Goal: Entertainment & Leisure: Consume media (video, audio)

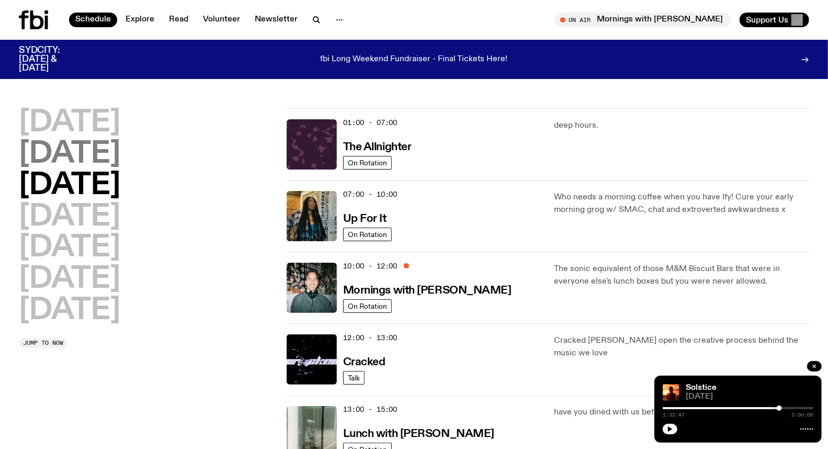
click at [106, 143] on h2 "[DATE]" at bounding box center [69, 154] width 101 height 29
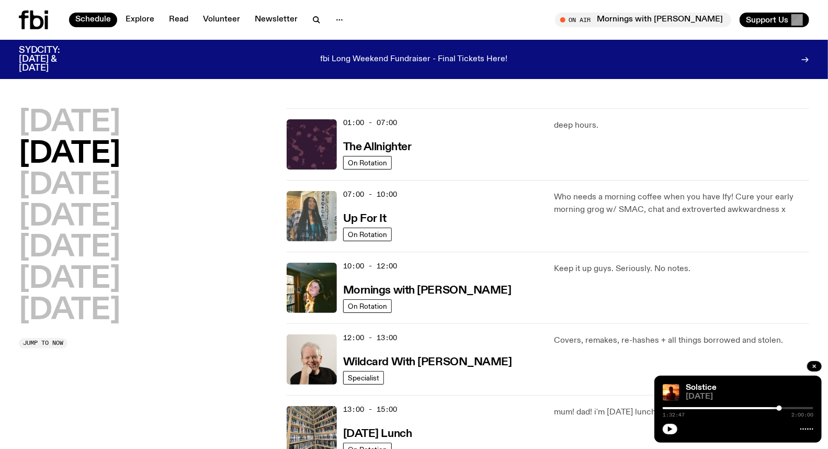
click at [321, 217] on img at bounding box center [312, 216] width 50 height 50
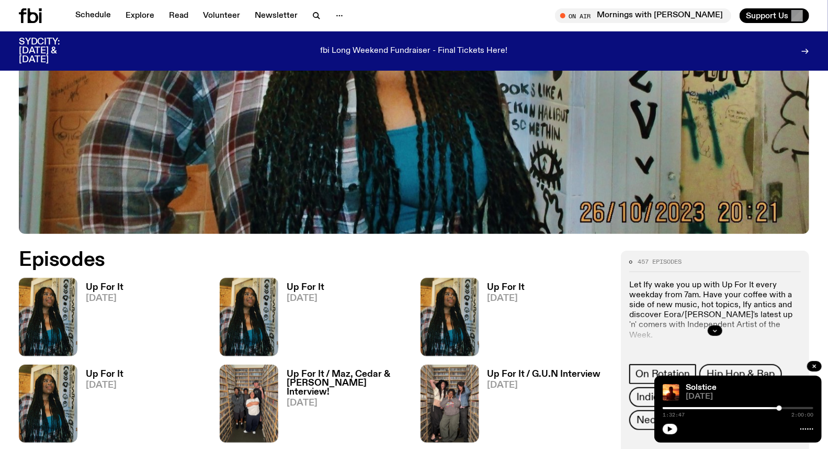
scroll to position [403, 0]
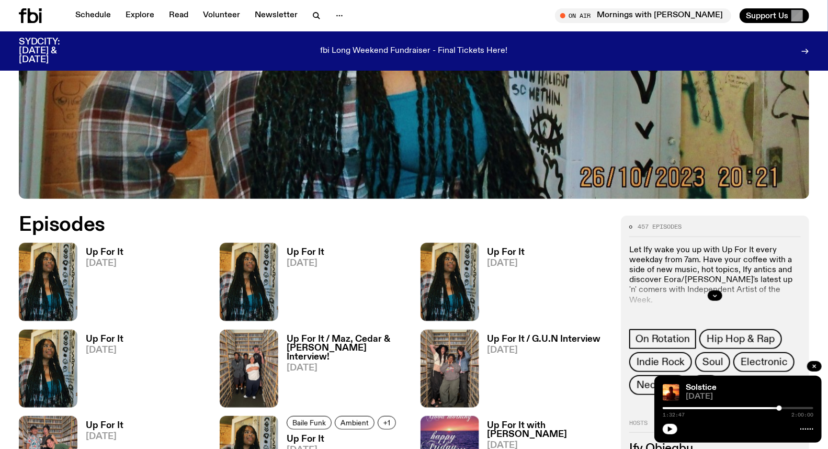
click at [314, 249] on h3 "Up For It" at bounding box center [306, 252] width 38 height 9
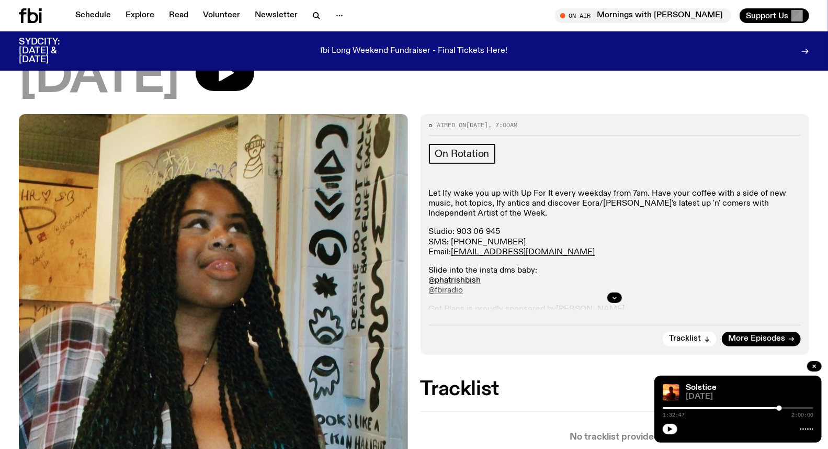
scroll to position [55, 0]
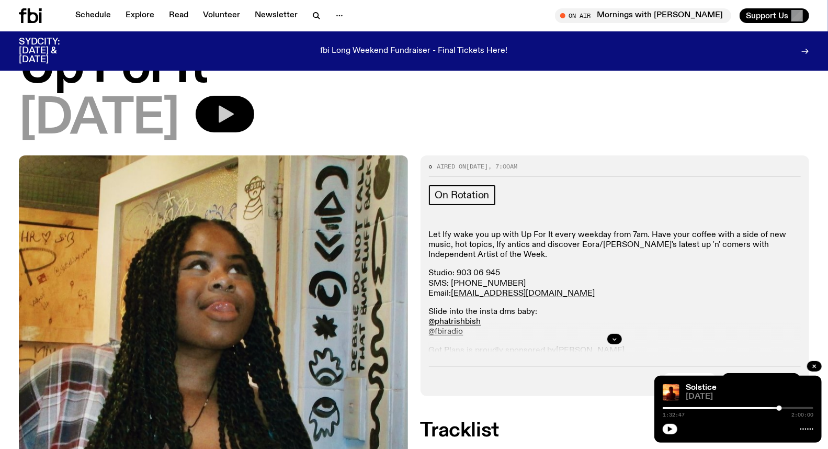
click at [234, 112] on icon "button" at bounding box center [226, 114] width 15 height 17
click at [689, 407] on div at bounding box center [738, 408] width 151 height 2
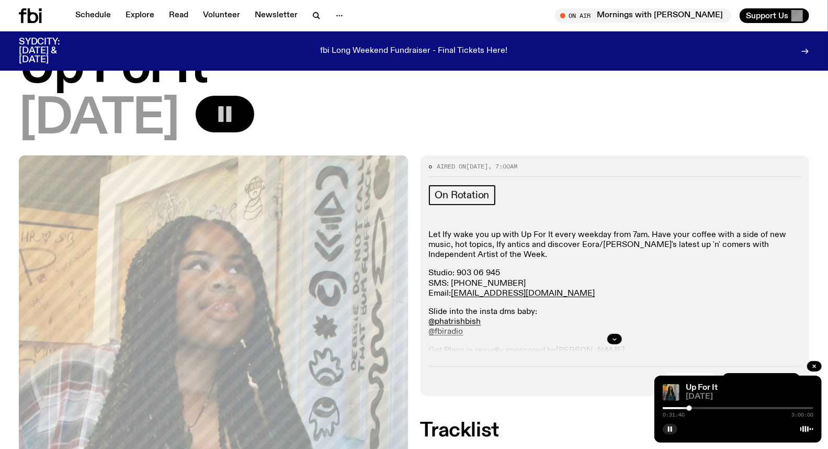
click at [695, 408] on div at bounding box center [738, 408] width 151 height 2
click at [697, 407] on div at bounding box center [738, 408] width 151 height 2
click at [696, 408] on div at bounding box center [696, 407] width 5 height 5
click at [778, 310] on p "Slide into the insta dms baby: @phatrishbish @fbiradio" at bounding box center [615, 322] width 372 height 30
click at [725, 405] on div "0:43:39 3:00:00" at bounding box center [738, 411] width 151 height 13
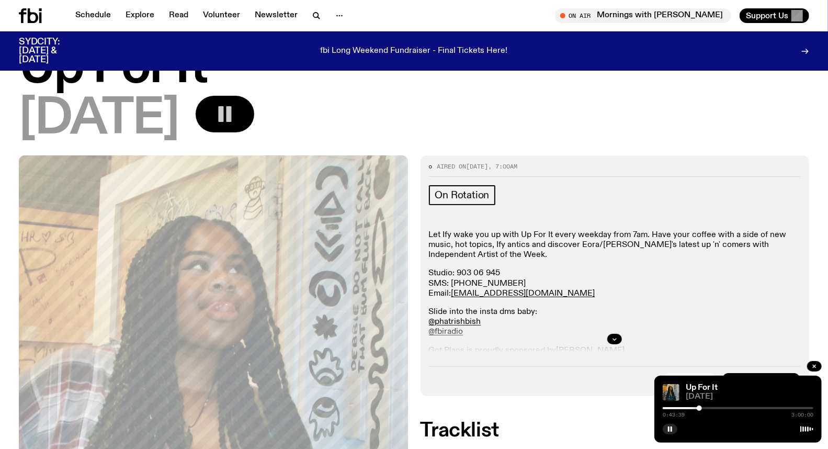
click at [726, 406] on div "0:43:39 3:00:00" at bounding box center [738, 411] width 151 height 13
click at [740, 408] on div at bounding box center [738, 408] width 151 height 2
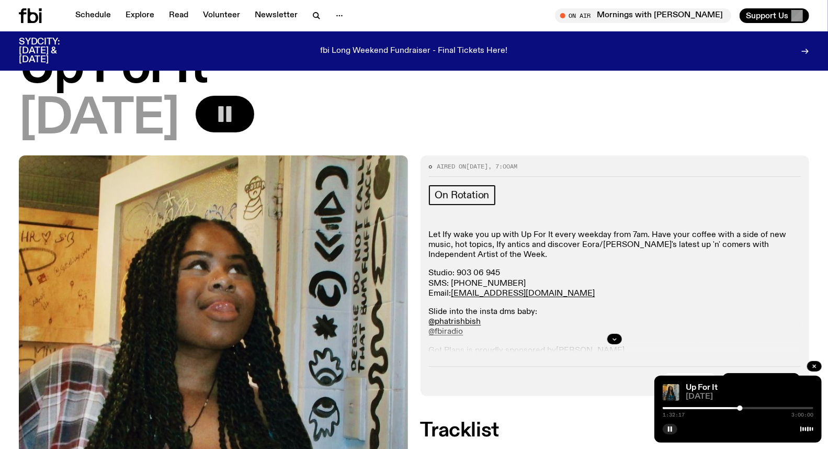
click at [730, 408] on div at bounding box center [664, 408] width 151 height 2
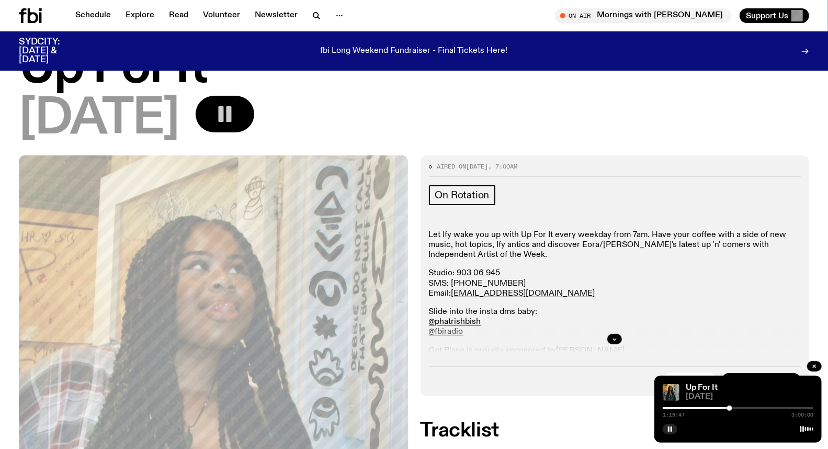
click at [730, 406] on div at bounding box center [729, 407] width 5 height 5
click at [734, 408] on div at bounding box center [738, 408] width 151 height 2
click at [731, 408] on div at bounding box center [733, 407] width 5 height 5
click at [734, 408] on div at bounding box center [738, 408] width 151 height 2
click at [771, 407] on div at bounding box center [738, 408] width 151 height 2
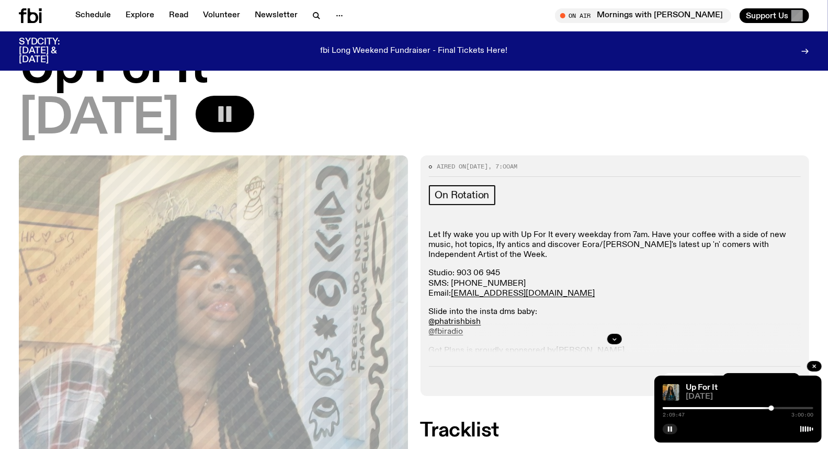
click at [782, 407] on div at bounding box center [738, 408] width 151 height 2
click at [781, 407] on div at bounding box center [780, 407] width 5 height 5
click at [778, 409] on div at bounding box center [780, 407] width 5 height 5
click at [778, 407] on div at bounding box center [777, 407] width 5 height 5
click at [781, 407] on div at bounding box center [738, 408] width 151 height 2
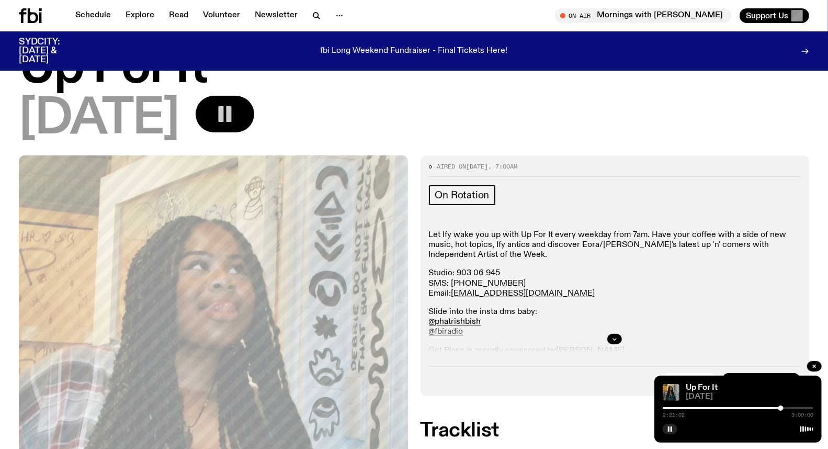
click at [781, 407] on div at bounding box center [780, 407] width 5 height 5
click at [778, 408] on div at bounding box center [780, 407] width 5 height 5
click at [778, 408] on div at bounding box center [778, 407] width 5 height 5
click at [780, 406] on div at bounding box center [779, 407] width 5 height 5
click at [87, 14] on link "Schedule" at bounding box center [93, 15] width 48 height 15
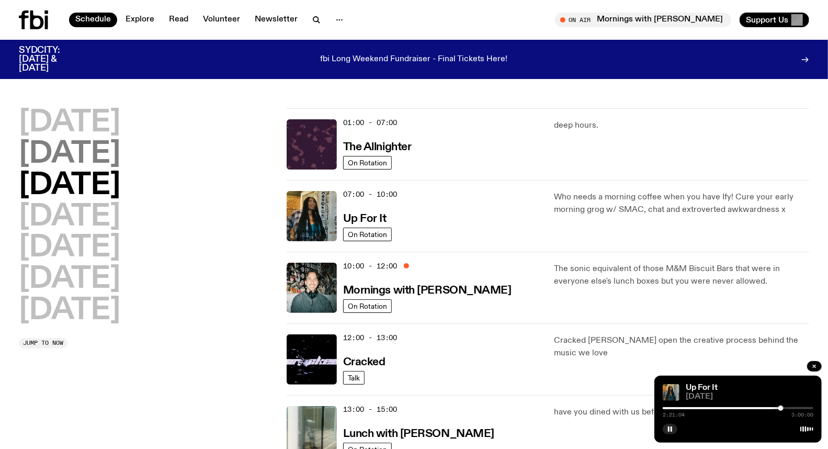
click at [77, 143] on h2 "[DATE]" at bounding box center [69, 154] width 101 height 29
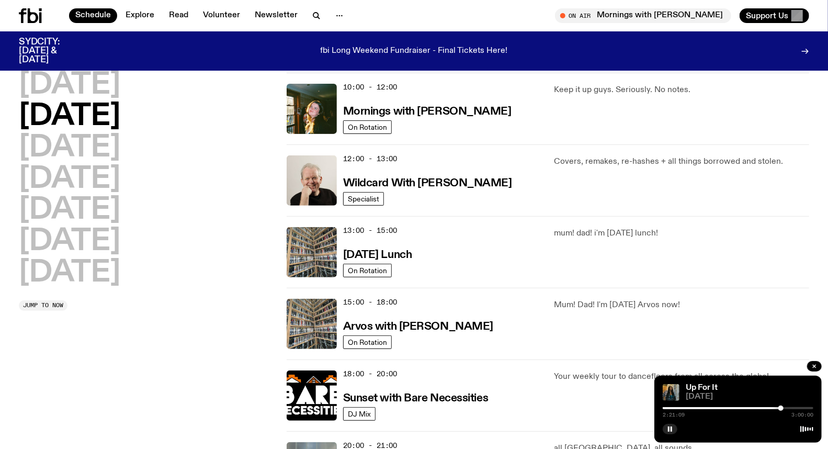
scroll to position [203, 0]
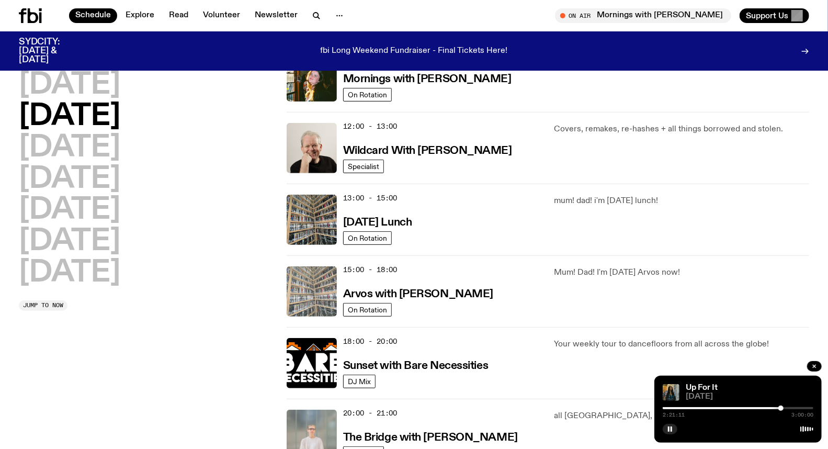
click at [327, 281] on img at bounding box center [312, 291] width 50 height 50
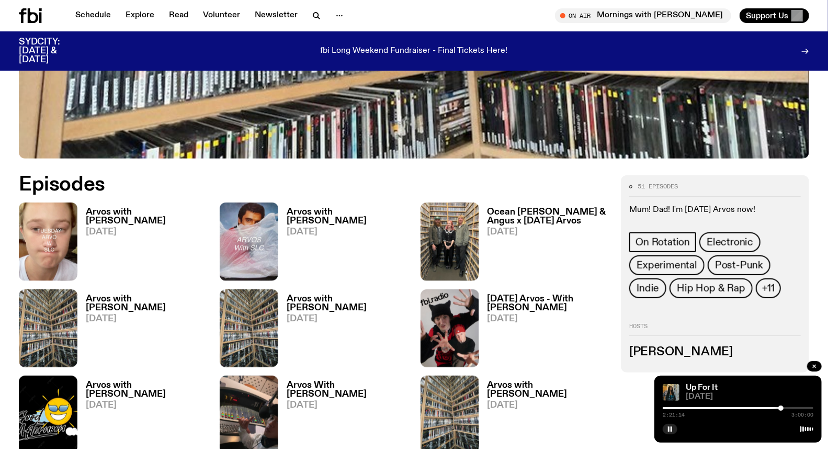
scroll to position [459, 0]
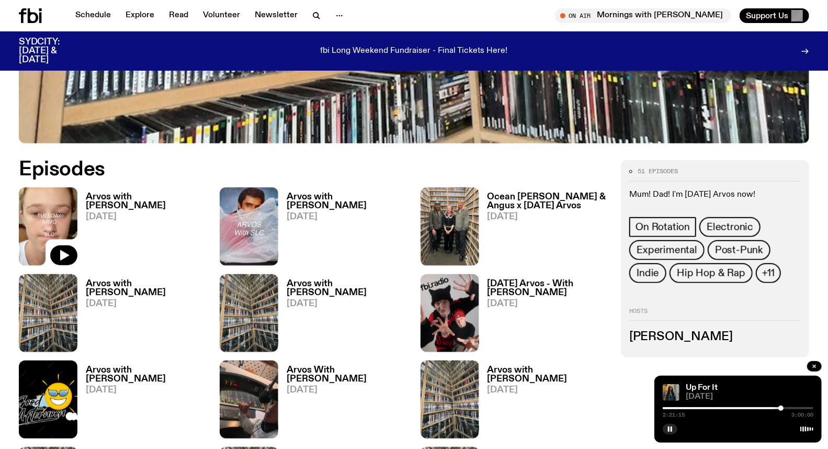
click at [47, 207] on img at bounding box center [48, 226] width 59 height 78
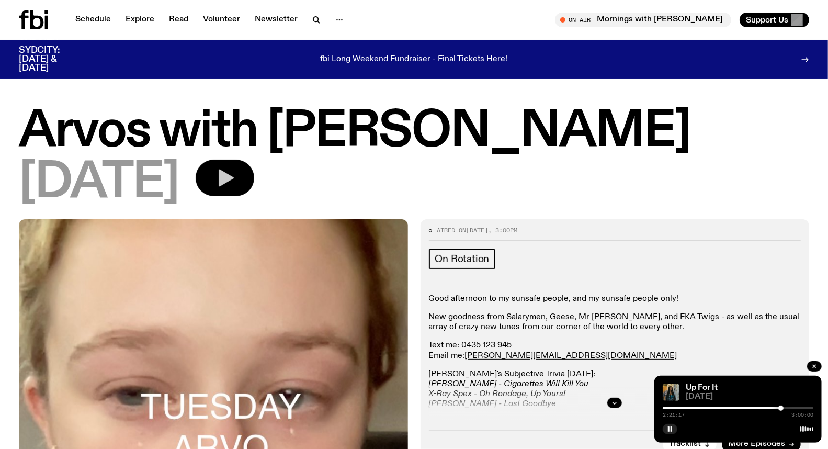
click at [235, 171] on icon "button" at bounding box center [224, 177] width 21 height 21
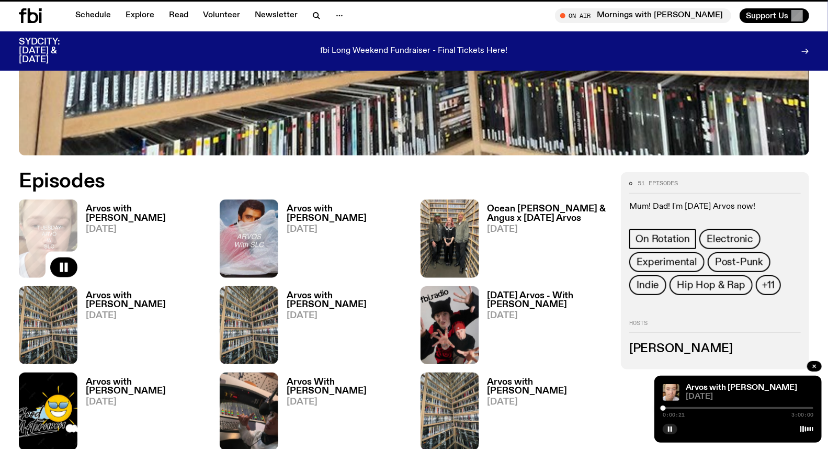
scroll to position [450, 0]
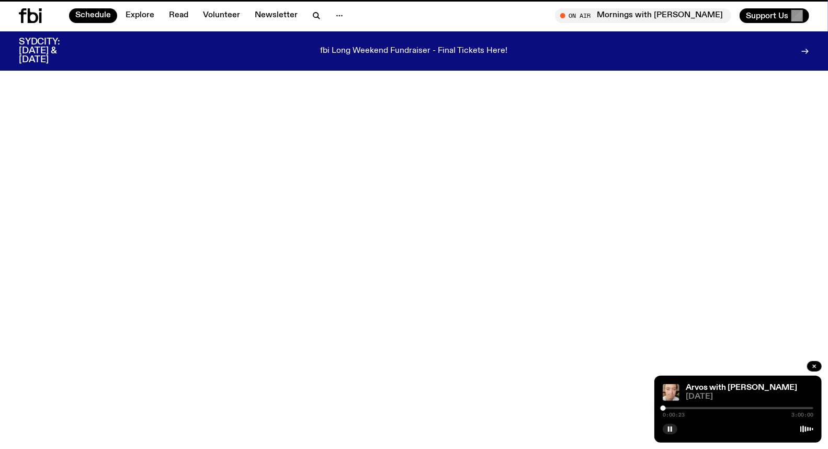
scroll to position [203, 0]
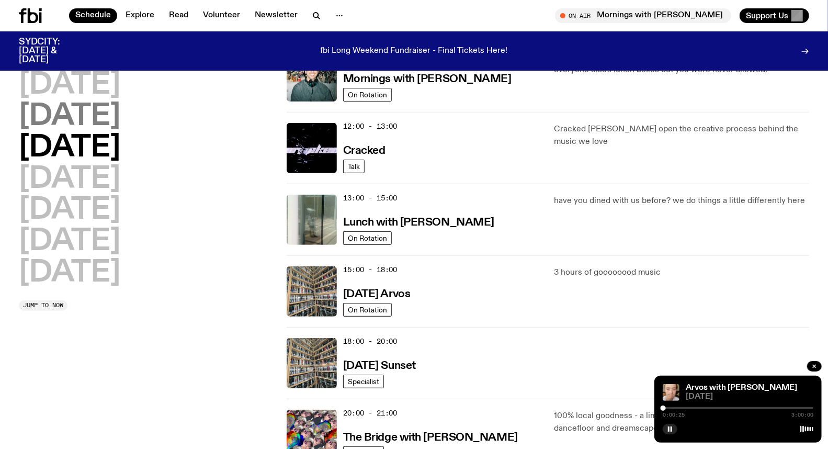
click at [106, 122] on h2 "[DATE]" at bounding box center [69, 116] width 101 height 29
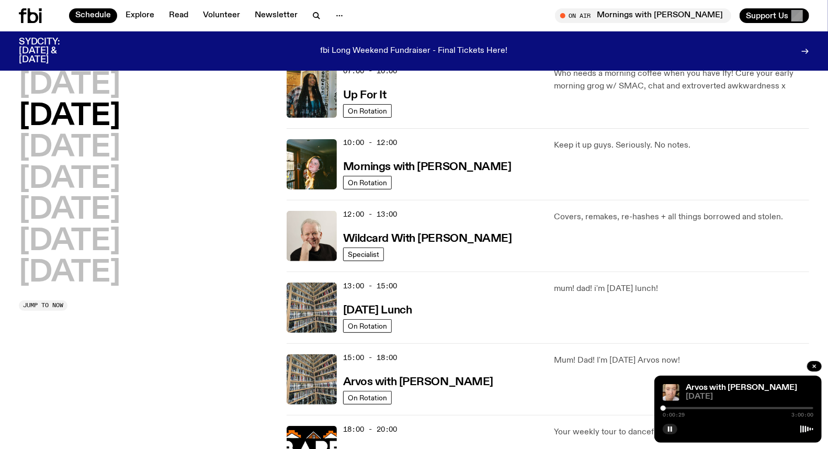
scroll to position [173, 0]
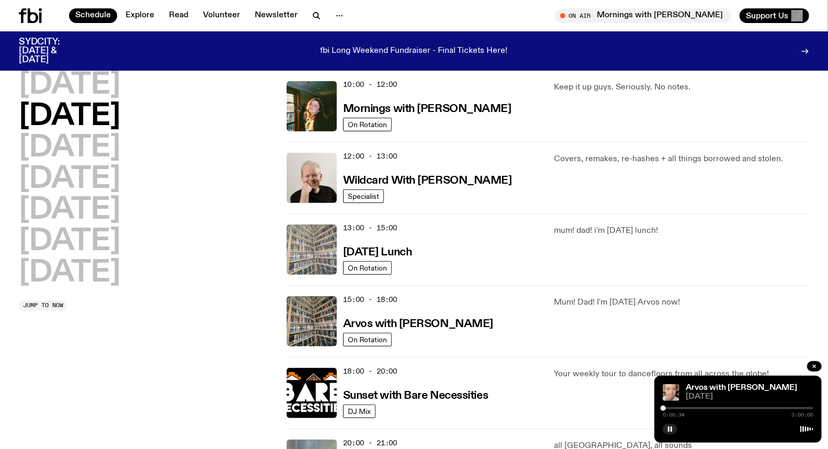
click at [305, 247] on img at bounding box center [312, 249] width 50 height 50
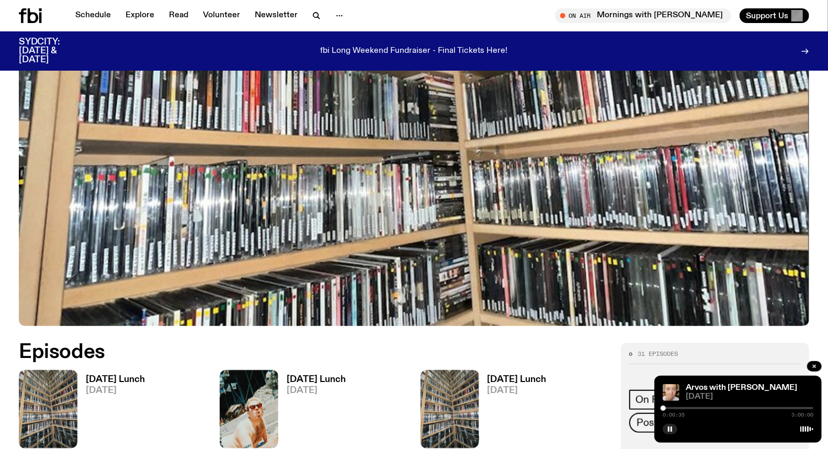
scroll to position [402, 0]
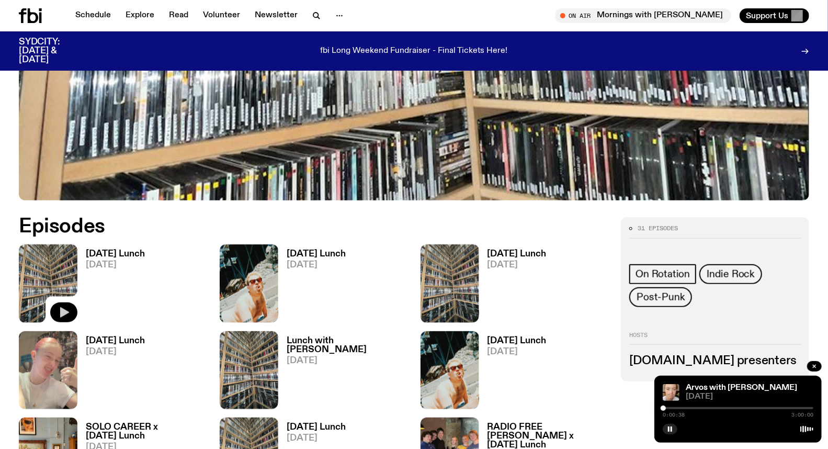
click at [67, 311] on icon "button" at bounding box center [64, 312] width 9 height 10
click at [808, 408] on div at bounding box center [738, 408] width 151 height 2
click at [804, 407] on div at bounding box center [738, 408] width 151 height 2
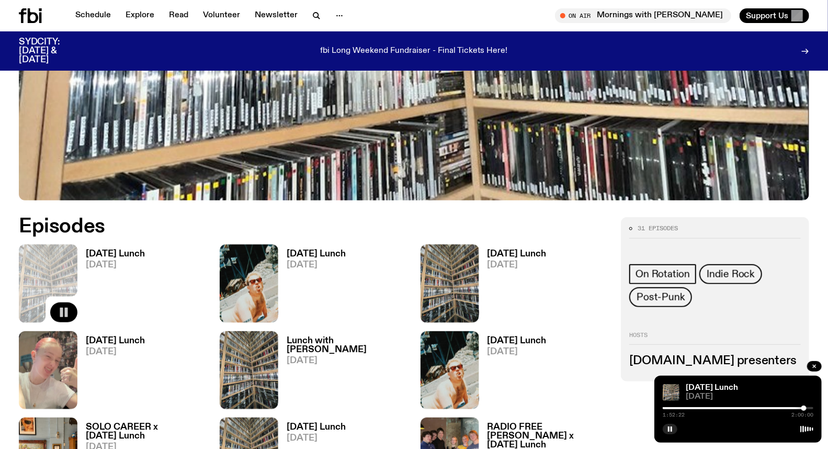
click at [808, 408] on div at bounding box center [738, 408] width 151 height 2
click at [811, 407] on div at bounding box center [738, 408] width 151 height 2
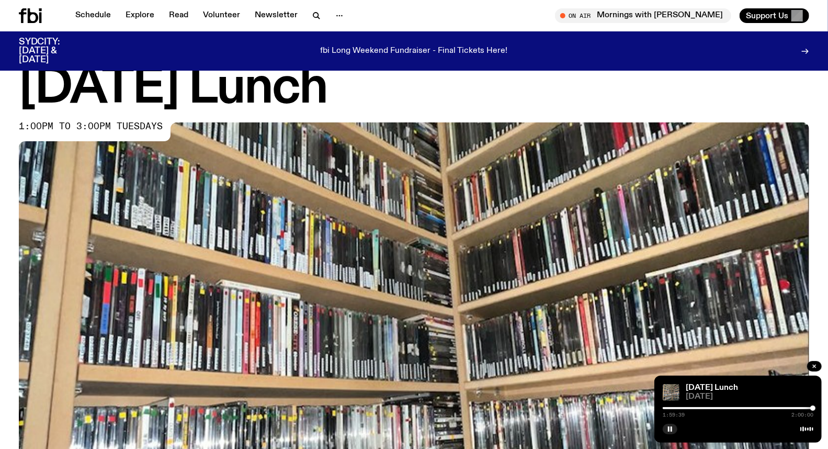
scroll to position [58, 0]
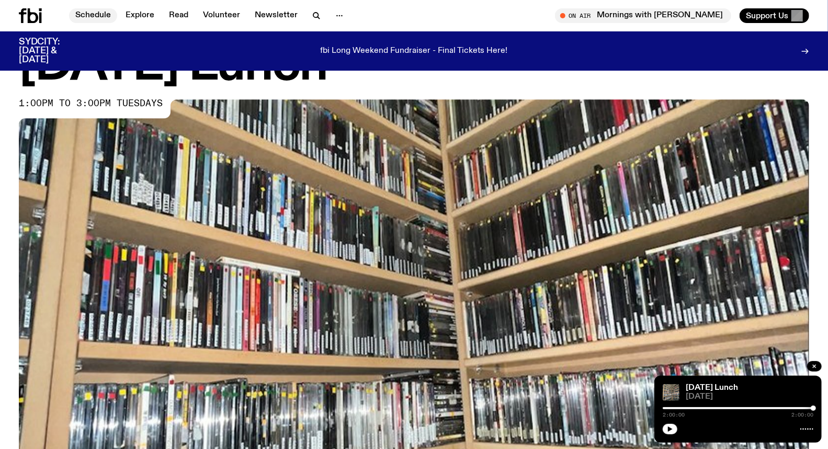
click at [92, 8] on link "Schedule" at bounding box center [93, 15] width 48 height 15
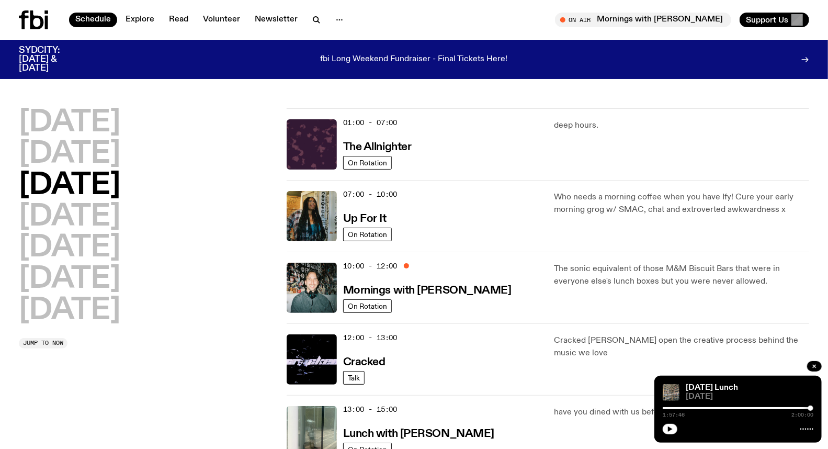
click at [811, 408] on div at bounding box center [810, 407] width 5 height 5
click at [667, 428] on icon "button" at bounding box center [670, 429] width 6 height 6
click at [811, 407] on div at bounding box center [810, 407] width 5 height 5
click at [812, 407] on div at bounding box center [810, 407] width 5 height 5
click at [591, 353] on div "Cracked [PERSON_NAME] open the creative process behind the music we love" at bounding box center [681, 359] width 255 height 50
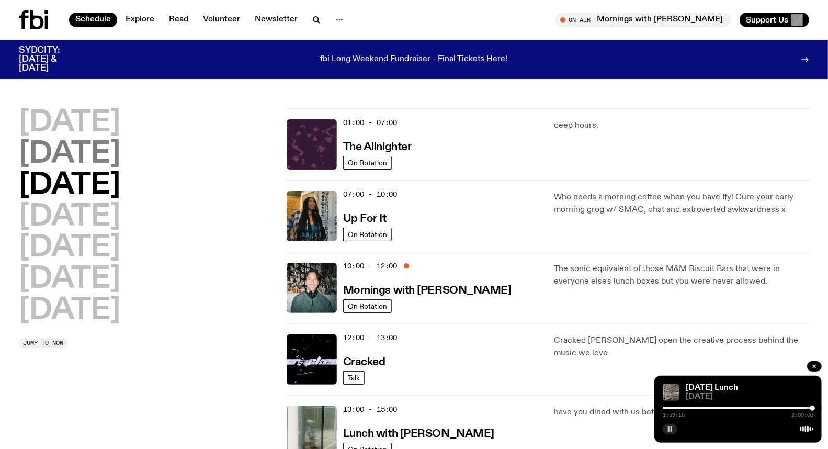
click at [120, 166] on h2 "[DATE]" at bounding box center [69, 154] width 101 height 29
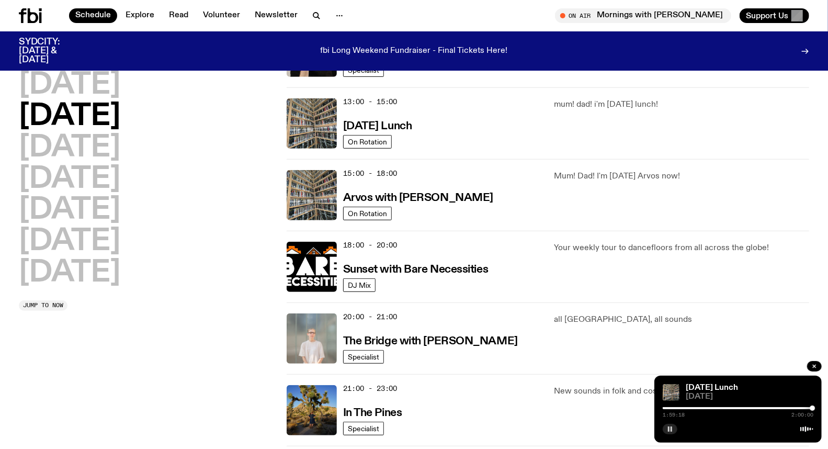
scroll to position [320, 0]
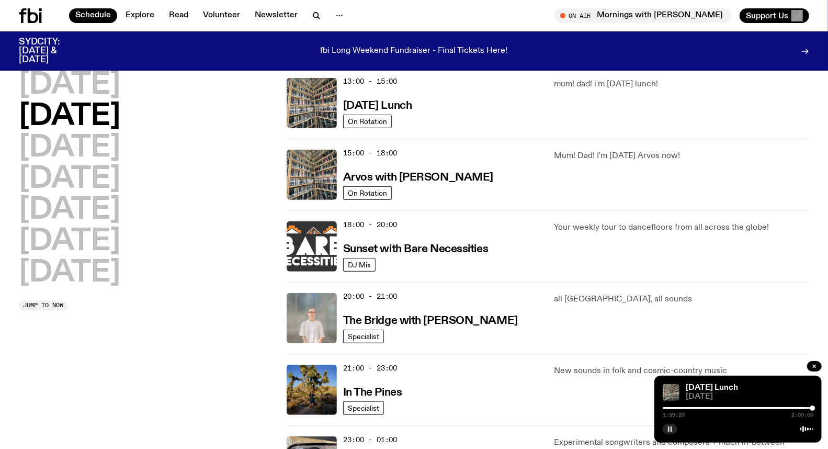
click at [322, 238] on img at bounding box center [312, 246] width 50 height 50
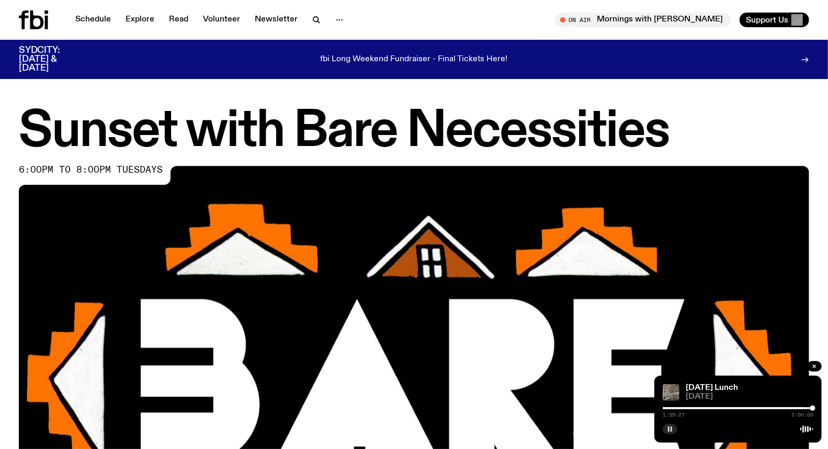
click at [761, 352] on img at bounding box center [414, 388] width 790 height 445
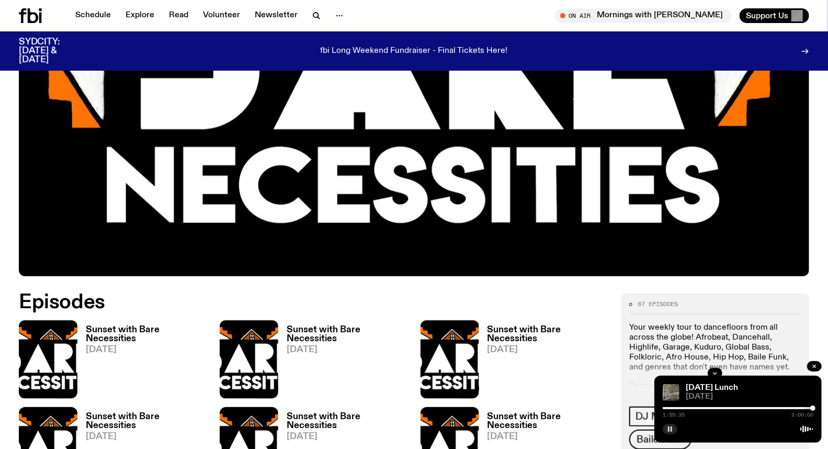
scroll to position [347, 0]
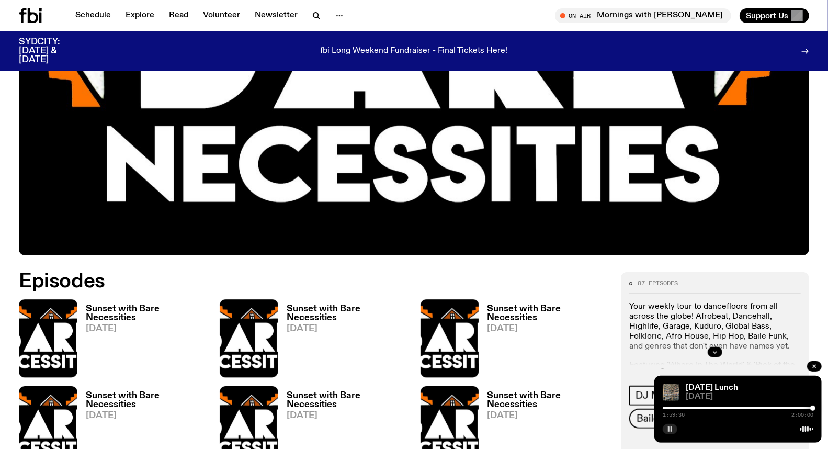
click at [99, 306] on h3 "Sunset with Bare Necessities" at bounding box center [146, 313] width 121 height 18
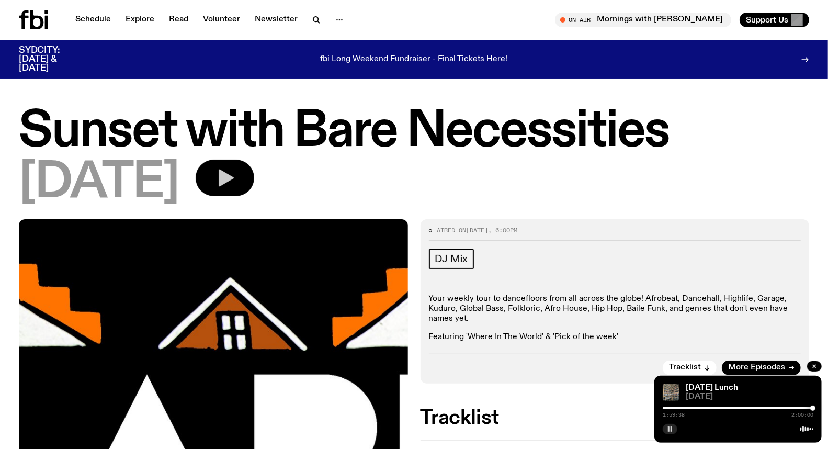
click at [254, 170] on button "button" at bounding box center [225, 178] width 59 height 37
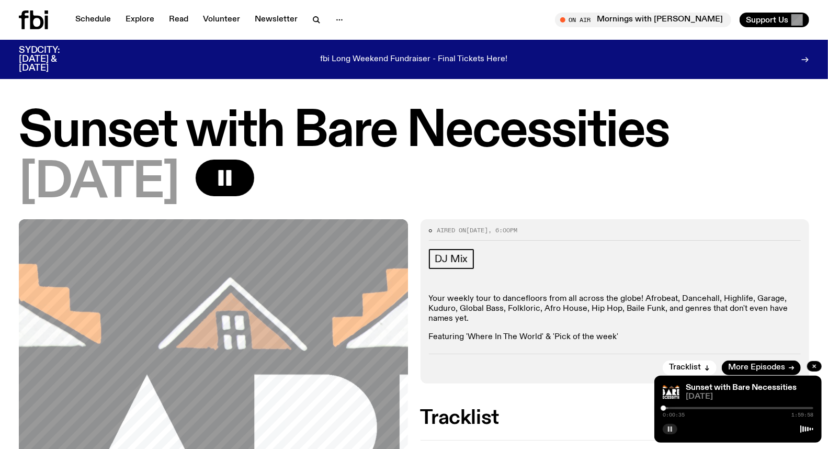
click at [696, 407] on div at bounding box center [738, 408] width 151 height 2
click at [707, 408] on div at bounding box center [738, 408] width 151 height 2
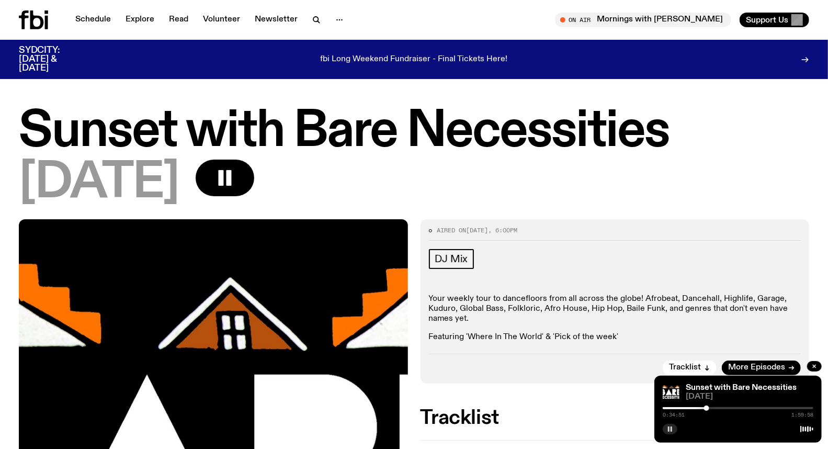
click at [711, 408] on div at bounding box center [738, 408] width 151 height 2
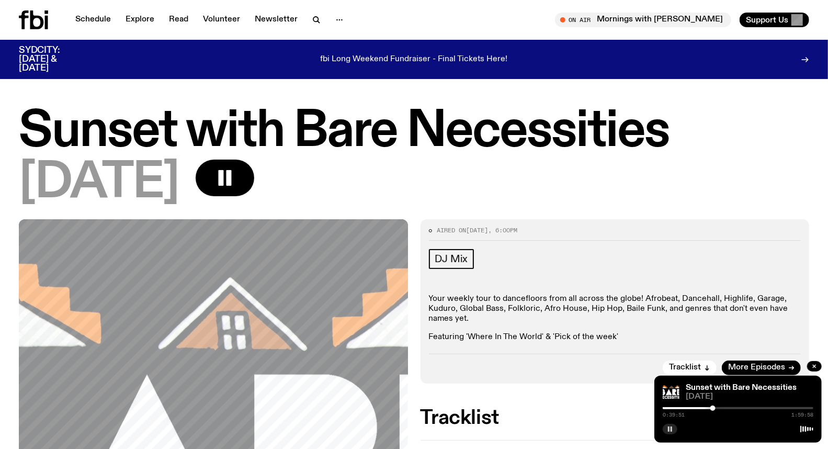
click at [713, 408] on div at bounding box center [712, 407] width 5 height 5
click at [547, 359] on div "Tracklist More Episodes" at bounding box center [615, 364] width 372 height 21
click at [97, 16] on link "Schedule" at bounding box center [93, 20] width 48 height 15
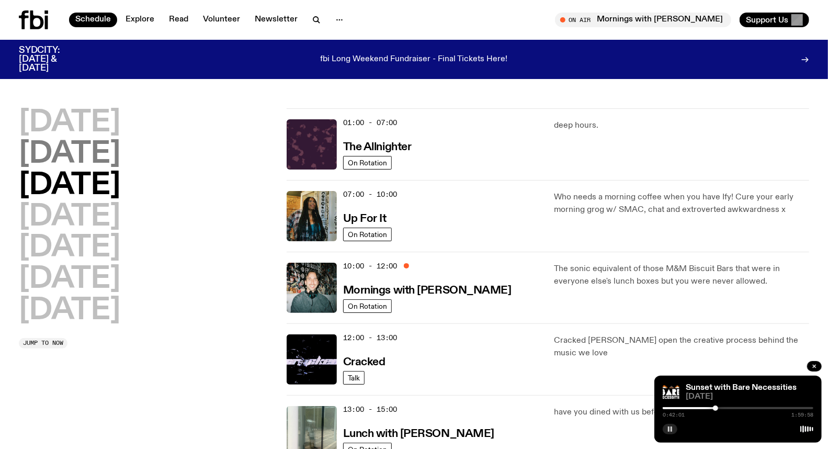
click at [107, 159] on h2 "[DATE]" at bounding box center [69, 154] width 101 height 29
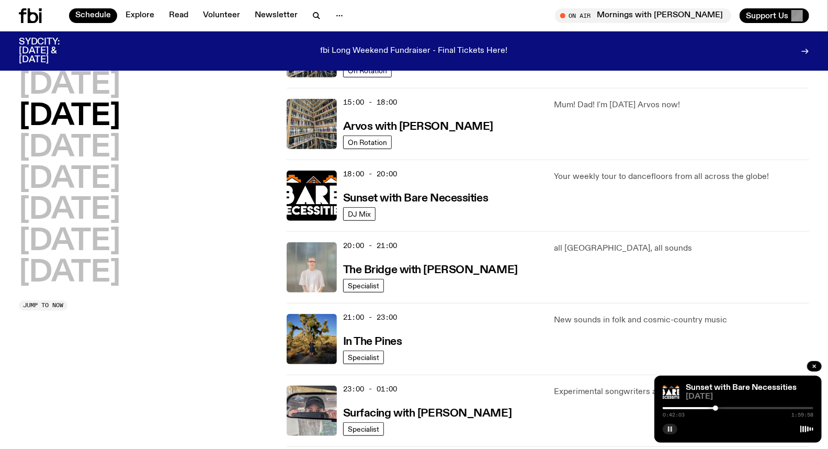
scroll to position [436, 0]
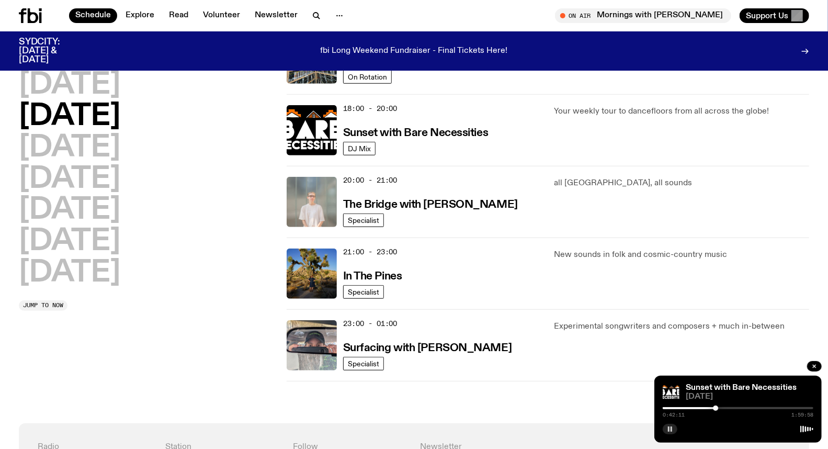
click at [534, 390] on div "[DATE] [DATE] [DATE] [DATE] [DATE] [DATE] [DATE] Jump to now 01:00 - 07:00 The …" at bounding box center [414, 43] width 828 height 759
click at [735, 408] on div at bounding box center [738, 408] width 151 height 2
click at [738, 407] on div at bounding box center [738, 408] width 151 height 2
click at [755, 407] on div at bounding box center [738, 408] width 151 height 2
drag, startPoint x: 757, startPoint y: 407, endPoint x: 763, endPoint y: 406, distance: 5.3
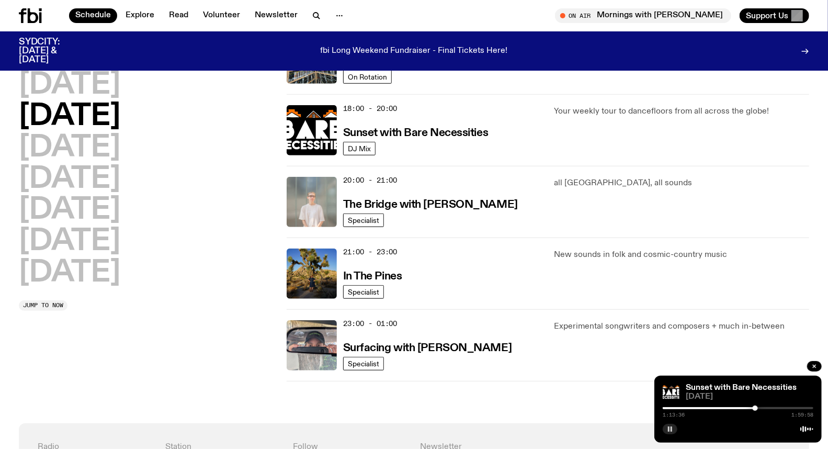
click at [758, 406] on div at bounding box center [755, 407] width 5 height 5
click at [759, 408] on div at bounding box center [758, 407] width 5 height 5
click at [764, 408] on div at bounding box center [738, 408] width 151 height 2
click at [764, 408] on div at bounding box center [763, 407] width 5 height 5
click at [761, 408] on div at bounding box center [763, 407] width 5 height 5
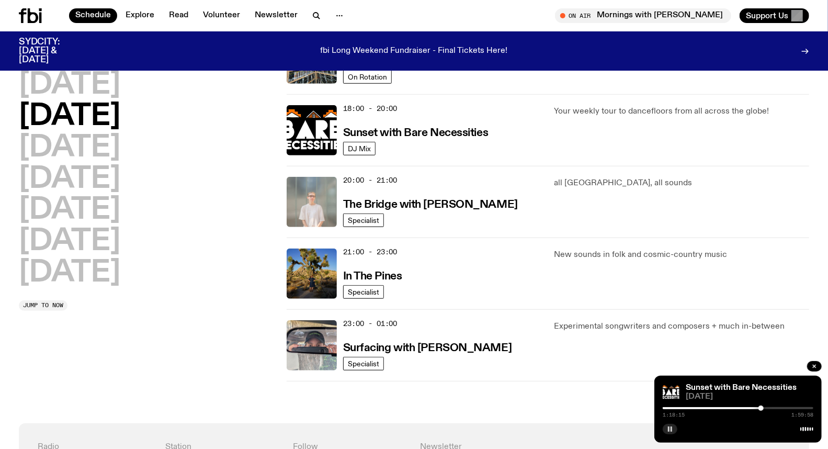
click at [772, 344] on div "Experimental songwriters and composers + much in-between" at bounding box center [681, 345] width 255 height 50
click at [599, 412] on div "[DATE] [DATE] [DATE] [DATE] [DATE] [DATE] [DATE] Jump to now 01:00 - 07:00 The …" at bounding box center [414, 43] width 828 height 759
click at [667, 433] on button "button" at bounding box center [670, 429] width 15 height 10
click at [668, 433] on button "button" at bounding box center [670, 429] width 15 height 10
click at [592, 419] on div "[DATE] [DATE] [DATE] [DATE] [DATE] [DATE] [DATE] Jump to now 01:00 - 07:00 The …" at bounding box center [414, 43] width 828 height 759
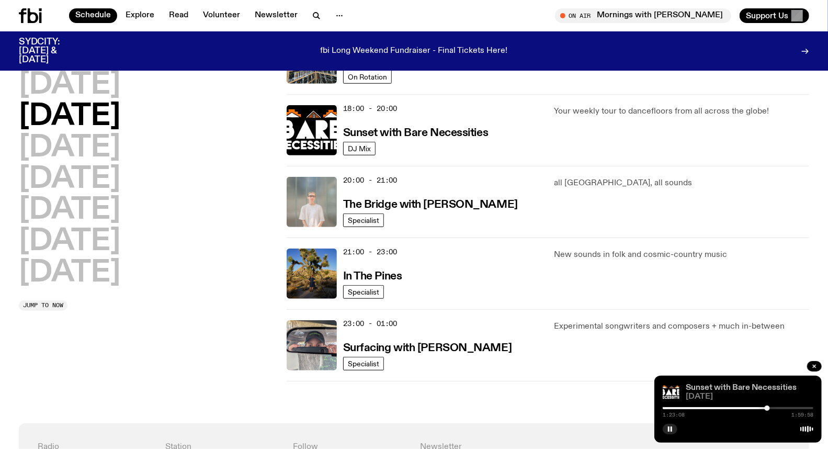
click at [713, 385] on link "Sunset with Bare Necessities" at bounding box center [741, 387] width 111 height 8
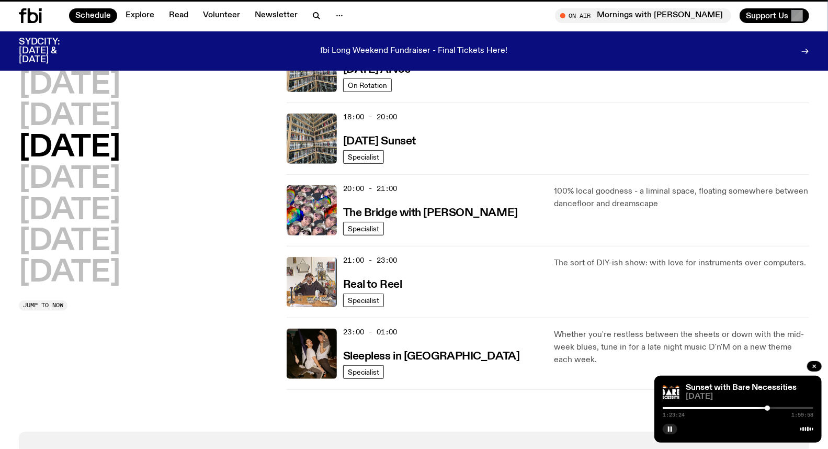
scroll to position [427, 0]
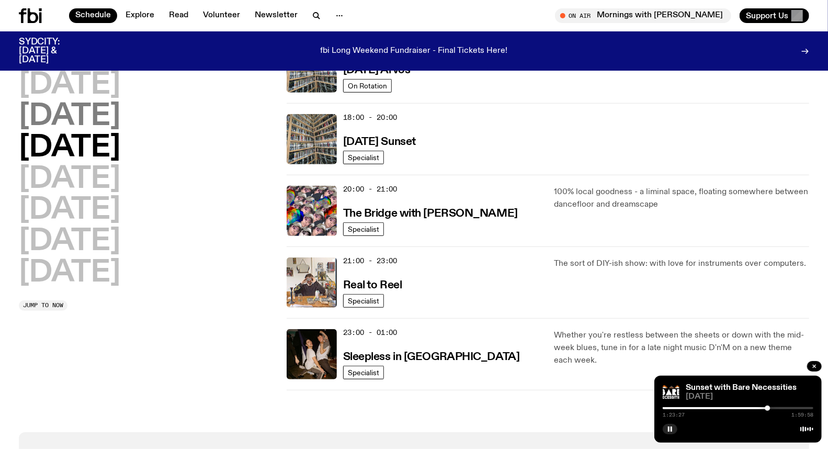
click at [53, 105] on h2 "[DATE]" at bounding box center [69, 116] width 101 height 29
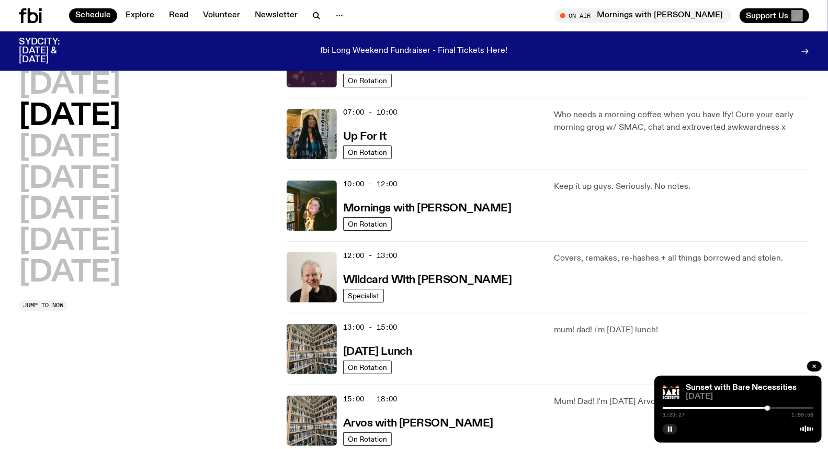
scroll to position [29, 0]
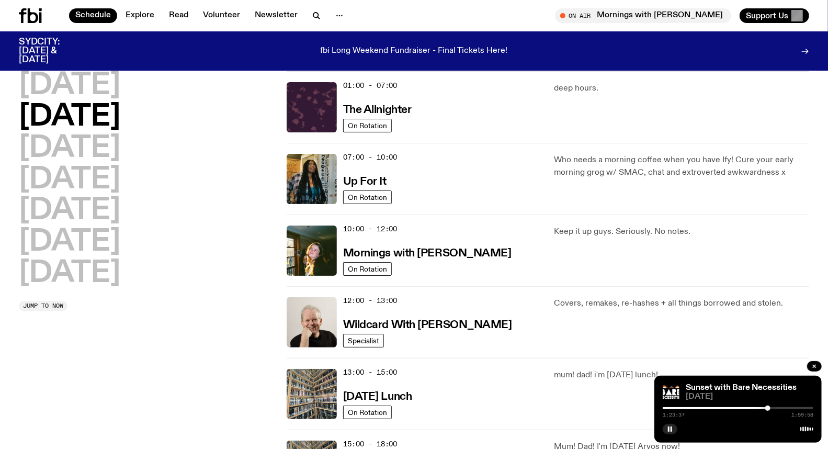
click at [178, 324] on div "[DATE] [DATE] [DATE] [DATE] [DATE] [DATE] [DATE] Jump to now" at bounding box center [146, 429] width 255 height 717
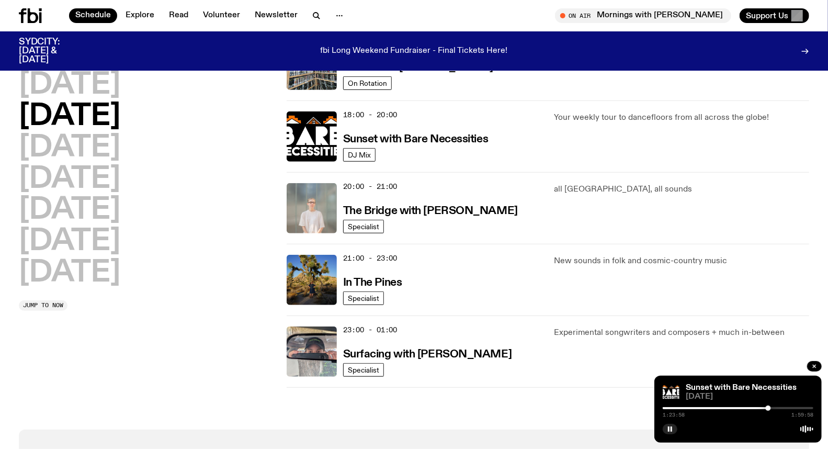
scroll to position [436, 0]
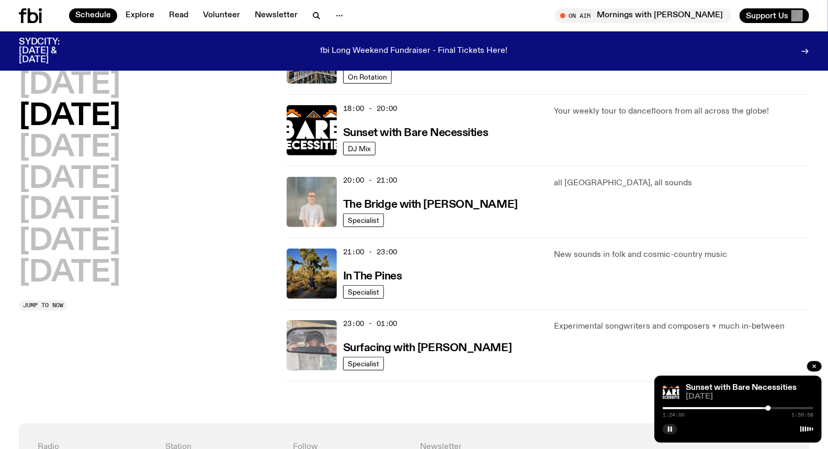
click at [300, 346] on img at bounding box center [312, 345] width 50 height 50
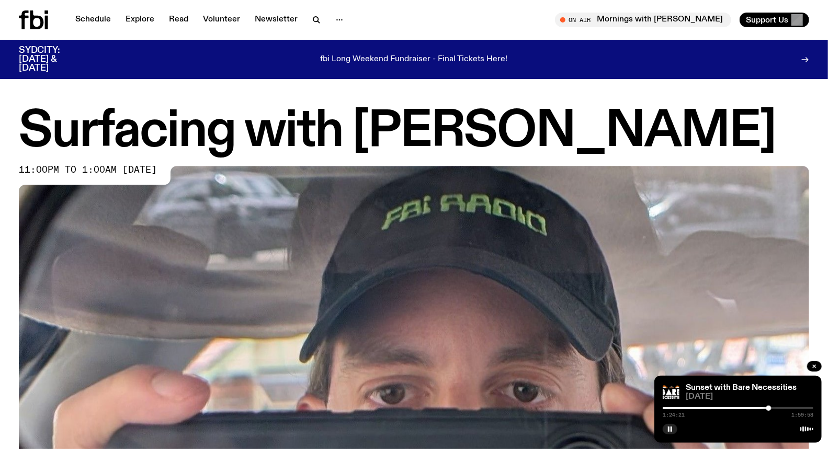
click at [663, 425] on div at bounding box center [738, 428] width 151 height 13
click at [672, 427] on rect "button" at bounding box center [671, 428] width 2 height 5
click at [672, 427] on icon "button" at bounding box center [670, 429] width 6 height 6
drag, startPoint x: 9, startPoint y: 117, endPoint x: 691, endPoint y: 140, distance: 681.8
click at [691, 140] on div "Surfacing with [PERSON_NAME] 11:00pm to 1:00am [DATE]" at bounding box center [414, 359] width 828 height 502
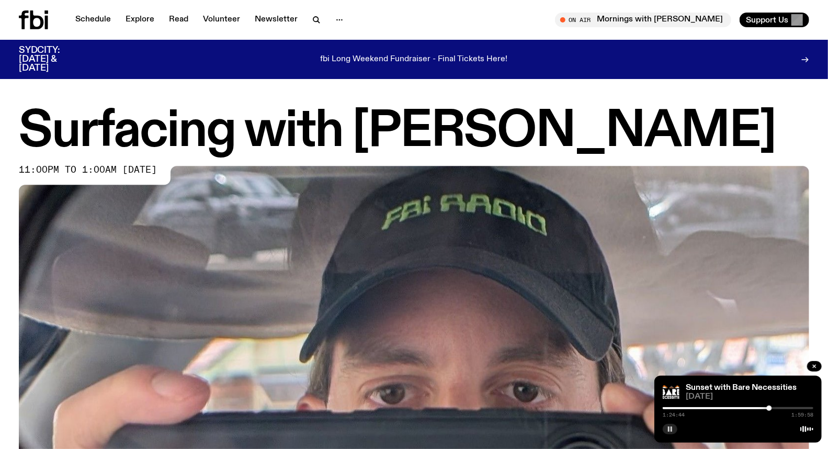
copy h1 "Surfacing with [PERSON_NAME]"
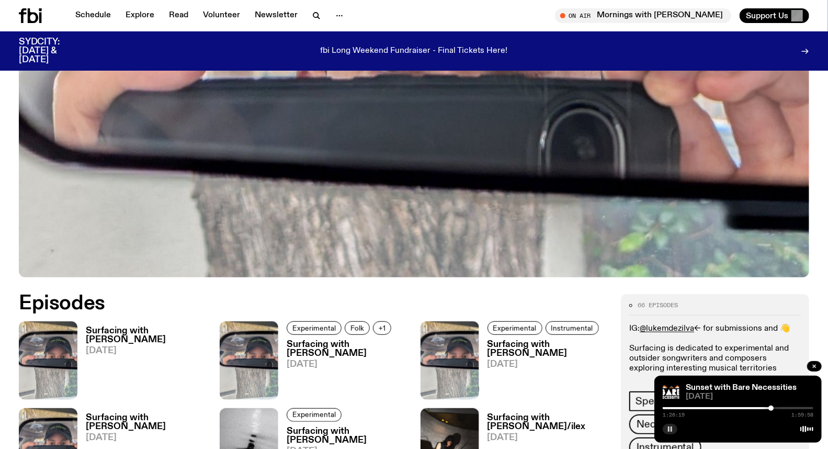
scroll to position [347, 0]
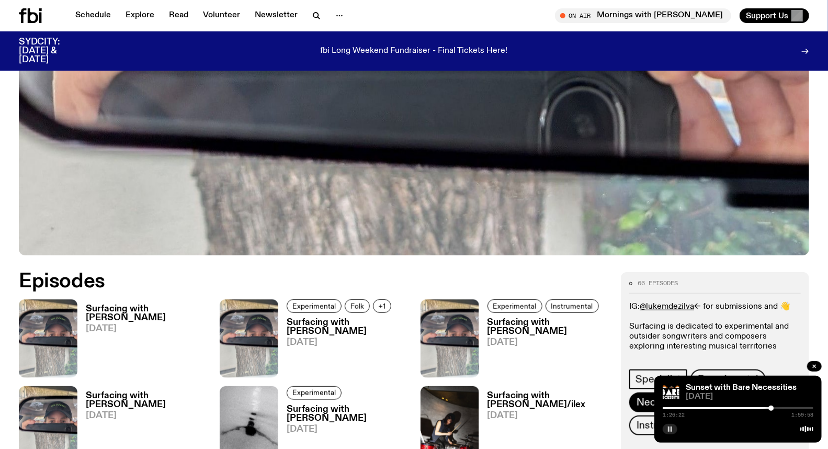
drag, startPoint x: 663, startPoint y: 408, endPoint x: 651, endPoint y: 410, distance: 12.1
click at [665, 406] on div "1:26:23 1:59:58" at bounding box center [738, 411] width 151 height 13
click at [666, 407] on div at bounding box center [695, 408] width 151 height 2
click at [672, 408] on div at bounding box center [738, 408] width 151 height 2
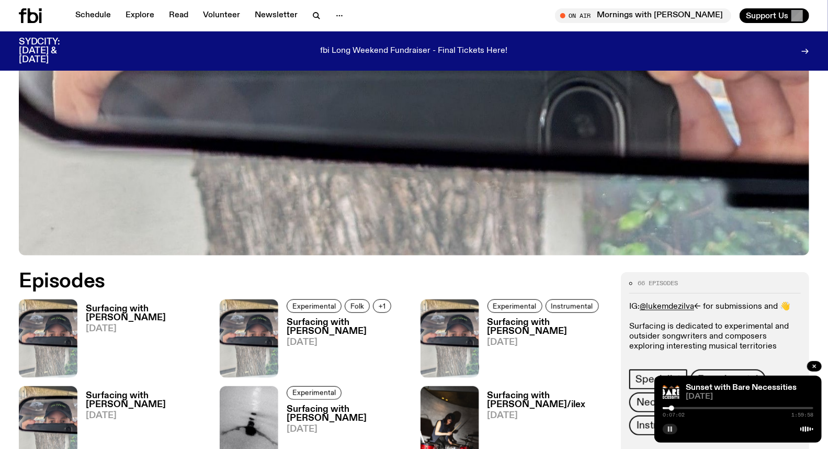
click at [761, 359] on div "66 episodes IG: @lukemdezilva <- for submissions and 👋 Surfacing is dedicated t…" at bounding box center [715, 357] width 172 height 154
click at [669, 408] on div at bounding box center [669, 407] width 5 height 5
click at [111, 320] on h3 "Surfacing with [PERSON_NAME]" at bounding box center [146, 313] width 121 height 18
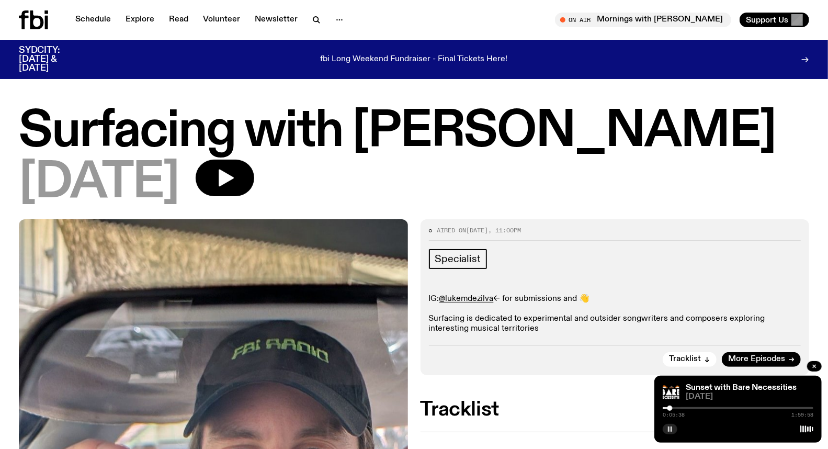
click at [670, 408] on div at bounding box center [669, 407] width 5 height 5
click at [671, 409] on div at bounding box center [670, 407] width 5 height 5
click at [593, 346] on div "Tracklist More Episodes" at bounding box center [615, 355] width 372 height 21
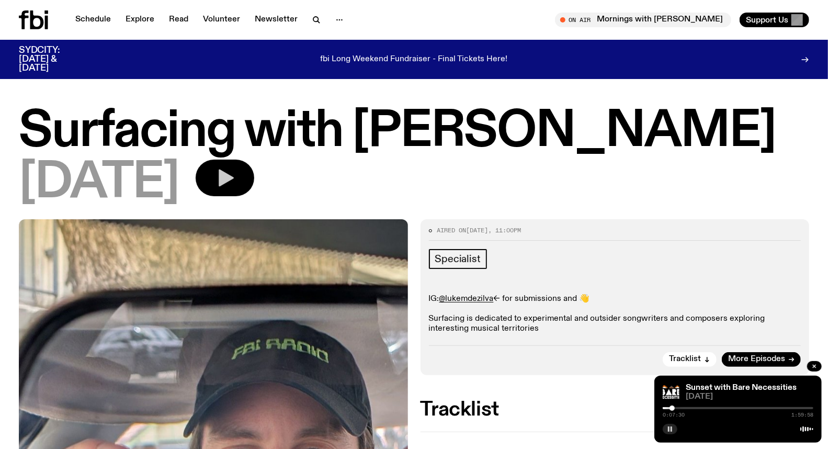
click at [235, 179] on icon "button" at bounding box center [224, 177] width 21 height 21
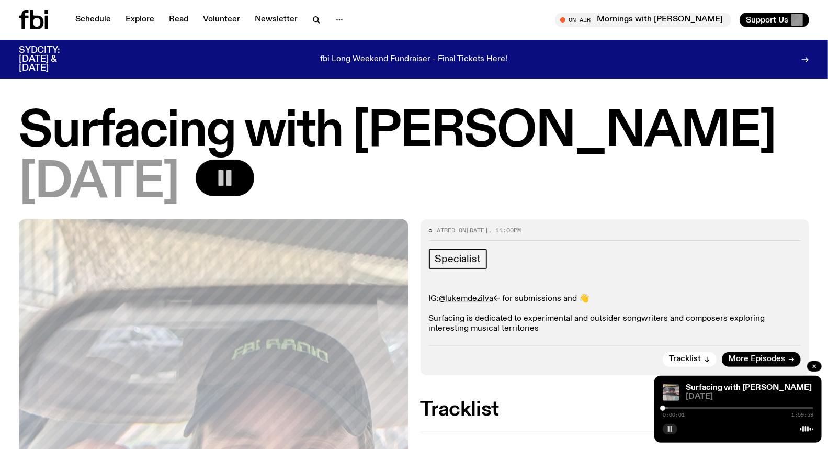
click at [691, 405] on div "0:00:01 1:59:59" at bounding box center [738, 411] width 151 height 13
click at [691, 410] on div "0:00:02 1:59:59" at bounding box center [738, 411] width 151 height 13
click at [694, 407] on div at bounding box center [738, 408] width 151 height 2
click at [691, 407] on div at bounding box center [693, 407] width 5 height 5
click at [689, 408] on div at bounding box center [688, 407] width 5 height 5
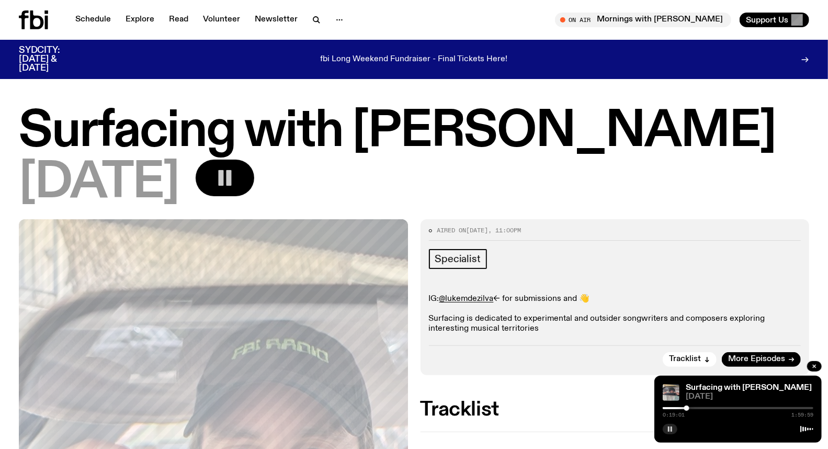
click at [687, 408] on div at bounding box center [686, 407] width 5 height 5
click at [701, 342] on div "Aired on [DATE] 11:00pm Specialist IG: @lukemdezilva <- for submissions and 👋 S…" at bounding box center [614, 296] width 389 height 155
click at [687, 407] on div at bounding box center [686, 407] width 5 height 5
click at [688, 408] on div at bounding box center [688, 407] width 5 height 5
click at [692, 410] on div at bounding box center [691, 407] width 5 height 5
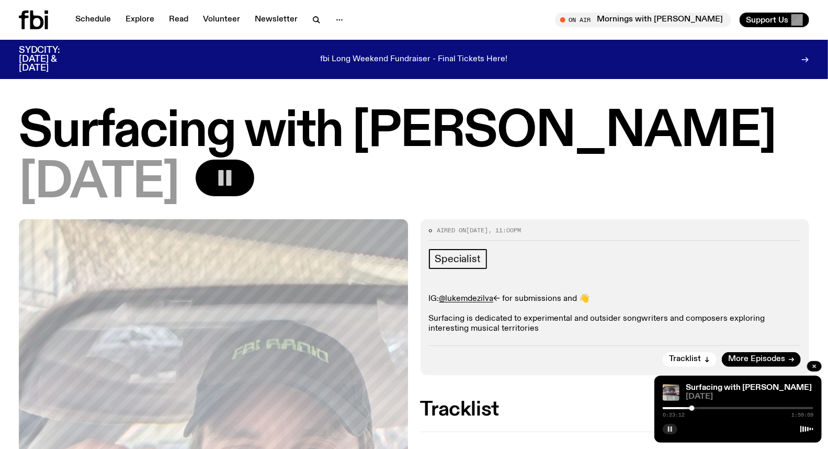
click at [695, 407] on div at bounding box center [738, 408] width 151 height 2
click at [696, 407] on div at bounding box center [696, 407] width 5 height 5
click at [698, 407] on div at bounding box center [697, 407] width 5 height 5
click at [714, 407] on div at bounding box center [738, 408] width 151 height 2
click at [717, 409] on div at bounding box center [738, 408] width 151 height 2
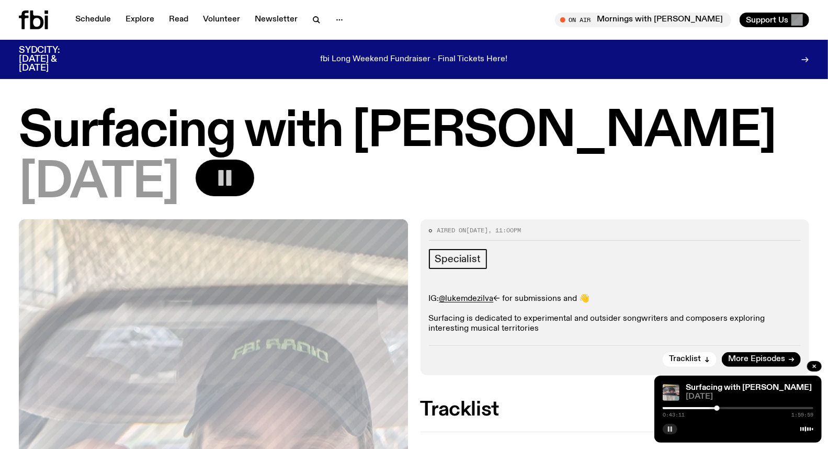
click at [722, 406] on div "0:43:11 1:59:59" at bounding box center [738, 411] width 151 height 13
click at [722, 407] on div at bounding box center [738, 408] width 151 height 2
click at [725, 408] on div at bounding box center [738, 408] width 151 height 2
click at [727, 408] on div at bounding box center [726, 407] width 5 height 5
click at [722, 408] on div at bounding box center [651, 408] width 151 height 2
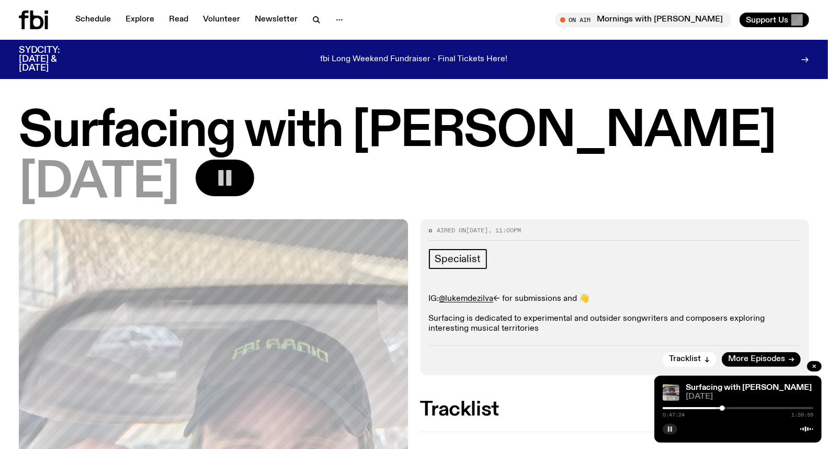
click at [776, 406] on div "0:47:24 1:59:59" at bounding box center [738, 411] width 151 height 13
click at [773, 406] on div "0:47:24 1:59:59" at bounding box center [738, 411] width 151 height 13
click at [774, 408] on div at bounding box center [738, 408] width 151 height 2
click at [764, 406] on div "1:28:37 1:59:59" at bounding box center [738, 411] width 151 height 13
click at [763, 408] on div at bounding box center [698, 408] width 151 height 2
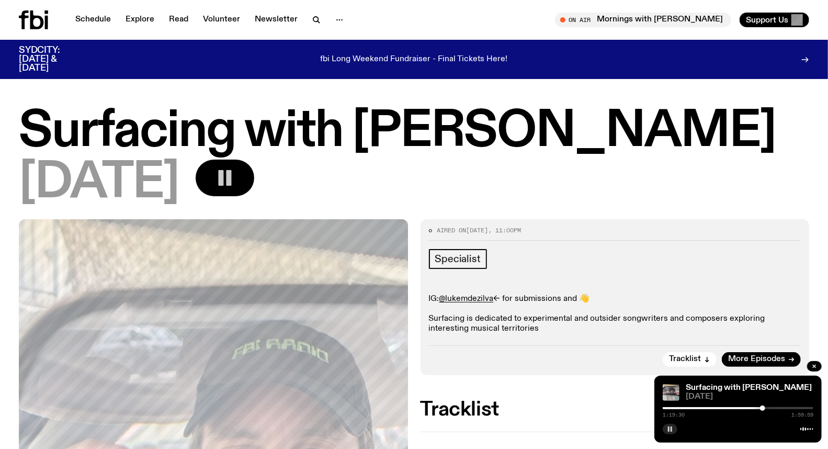
click at [766, 407] on div at bounding box center [738, 408] width 151 height 2
click at [767, 407] on div at bounding box center [766, 407] width 5 height 5
click at [765, 406] on div at bounding box center [766, 407] width 5 height 5
click at [765, 406] on div at bounding box center [765, 407] width 5 height 5
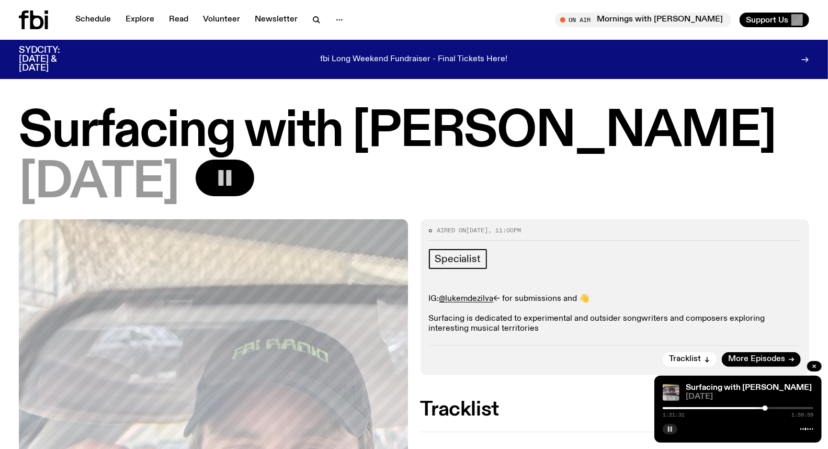
click at [766, 408] on div at bounding box center [765, 407] width 5 height 5
click at [769, 410] on div "1:22:13 1:59:59" at bounding box center [738, 411] width 151 height 13
click at [767, 408] on div at bounding box center [766, 407] width 5 height 5
click at [759, 408] on div at bounding box center [691, 408] width 151 height 2
click at [761, 407] on div at bounding box center [738, 408] width 151 height 2
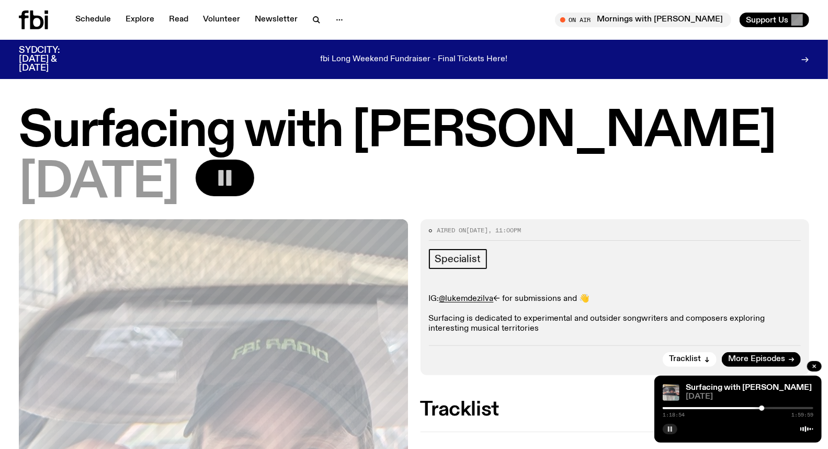
click at [695, 408] on div at bounding box center [686, 408] width 151 height 2
click at [692, 408] on div at bounding box center [692, 407] width 5 height 5
click at [690, 408] on div at bounding box center [692, 407] width 5 height 5
click at [691, 409] on div at bounding box center [689, 407] width 5 height 5
click at [792, 408] on div at bounding box center [738, 408] width 151 height 2
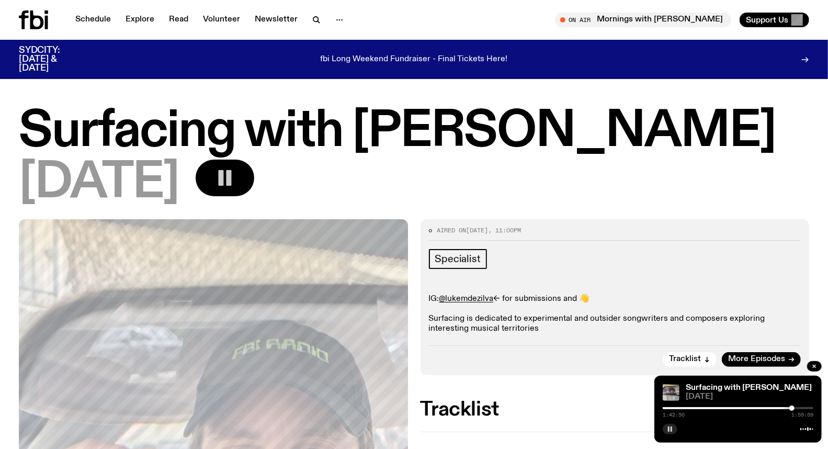
click at [711, 409] on div at bounding box center [716, 408] width 151 height 2
click at [719, 407] on div at bounding box center [738, 408] width 151 height 2
click at [721, 406] on div at bounding box center [718, 407] width 5 height 5
click at [725, 406] on div at bounding box center [725, 407] width 5 height 5
